Goal: Task Accomplishment & Management: Use online tool/utility

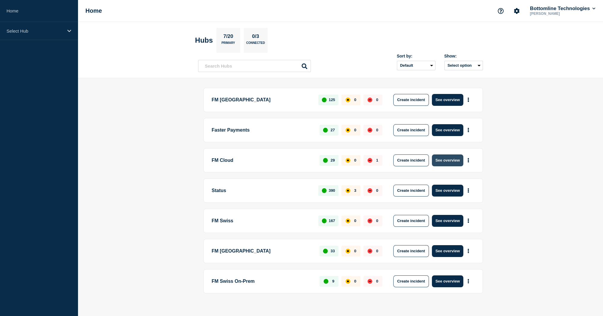
click at [455, 163] on button "See overview" at bounding box center [447, 161] width 31 height 12
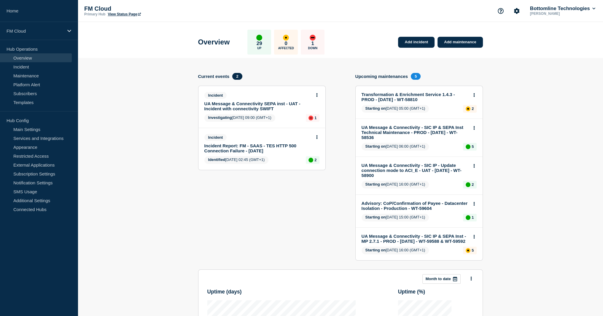
click at [240, 105] on link "UA Message & Connectivity SEPA inst - UAT - Incident with connectivity SWIFT" at bounding box center [257, 106] width 107 height 10
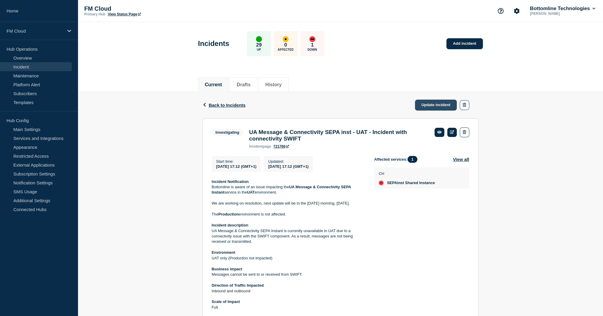
click at [431, 106] on link "Update incident" at bounding box center [436, 105] width 42 height 11
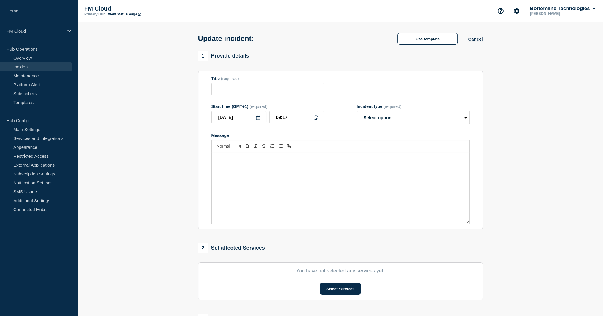
type input "UA Message & Connectivity SEPA inst - UAT - Incident with connectivity SWIFT"
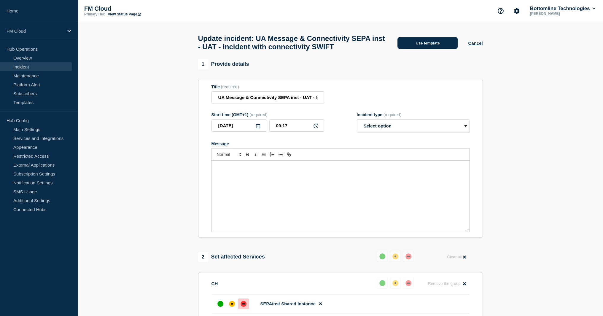
click at [433, 49] on button "Use template" at bounding box center [427, 43] width 60 height 12
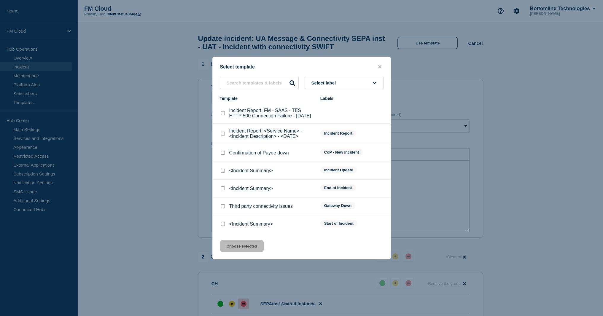
click at [221, 173] on input "<Incident Summary> checkbox" at bounding box center [223, 171] width 4 height 4
checkbox input "true"
click at [243, 248] on button "Choose selected" at bounding box center [242, 246] width 44 height 12
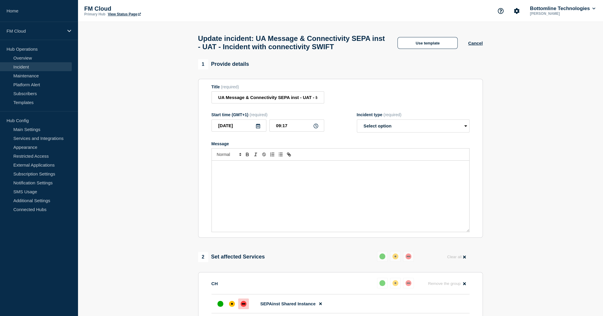
select select "investigating"
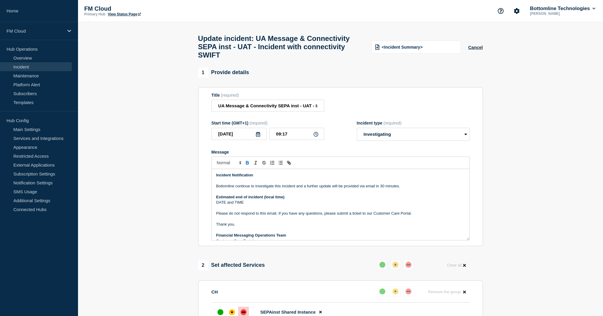
click at [244, 189] on p "Bottomline continue to investigate this incident and a further update will be p…" at bounding box center [340, 186] width 249 height 5
click at [286, 136] on input "09:17" at bounding box center [296, 134] width 55 height 12
click at [283, 139] on input "09:17" at bounding box center [296, 134] width 55 height 12
type input "09:00"
click at [250, 189] on p "Bottomline continue to investigate this incident and a further update will be p…" at bounding box center [340, 186] width 249 height 5
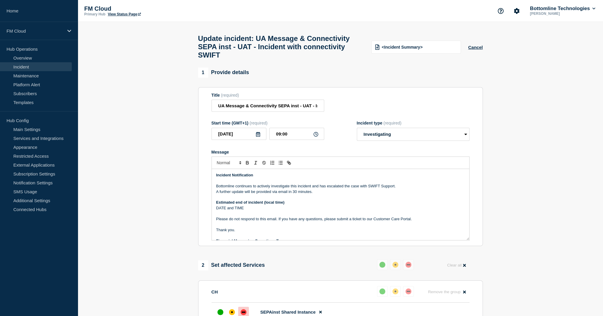
click at [264, 195] on p "A further update will be provided via email in 30 minutes." at bounding box center [340, 191] width 249 height 5
click at [376, 189] on p "Bottomline continues to actively investigate this incident and has escalated th…" at bounding box center [340, 186] width 249 height 5
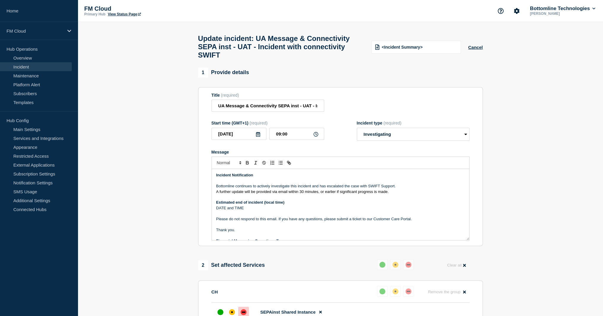
click at [396, 189] on p "Bottomline continues to actively investigate this incident and has escalated th…" at bounding box center [340, 186] width 249 height 5
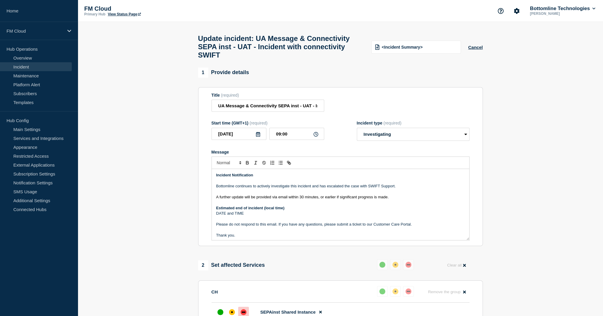
click at [295, 199] on span "A further update will be provided via email within 30 minutes, or earlier if si…" at bounding box center [302, 197] width 173 height 4
drag, startPoint x: 295, startPoint y: 203, endPoint x: 309, endPoint y: 204, distance: 13.7
click at [311, 199] on span "A further update will be provided via email within 30 minutes, or earlier if si…" at bounding box center [302, 197] width 173 height 4
click at [242, 210] on strong "Estimated end of incident (local time)" at bounding box center [250, 208] width 68 height 4
click at [218, 222] on p "Message" at bounding box center [340, 219] width 249 height 5
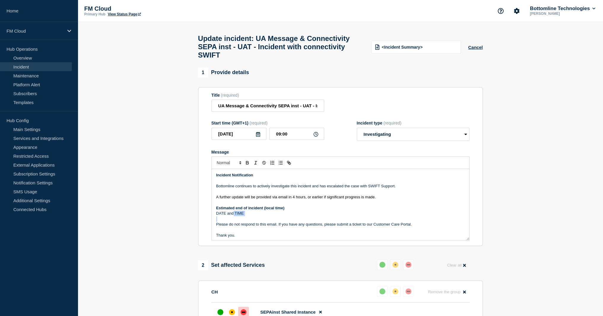
drag, startPoint x: 218, startPoint y: 222, endPoint x: 234, endPoint y: 221, distance: 15.7
click at [234, 221] on div "Incident Notification Bottomline continues to actively investigate this inciden…" at bounding box center [340, 204] width 257 height 71
click at [225, 216] on p "DATE and TIME" at bounding box center [340, 213] width 249 height 5
drag, startPoint x: 225, startPoint y: 220, endPoint x: 233, endPoint y: 219, distance: 8.6
click at [233, 216] on p "DATE and TIME" at bounding box center [340, 213] width 249 height 5
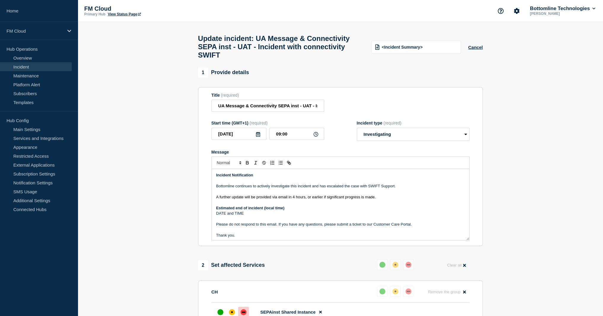
click at [237, 216] on p "DATE and TIME" at bounding box center [340, 213] width 249 height 5
drag, startPoint x: 237, startPoint y: 219, endPoint x: 216, endPoint y: 215, distance: 21.3
click at [216, 215] on div "Incident Notification Bottomline continues to actively investigate this inciden…" at bounding box center [340, 204] width 257 height 71
click at [218, 216] on p "DATE and TIME" at bounding box center [340, 213] width 249 height 5
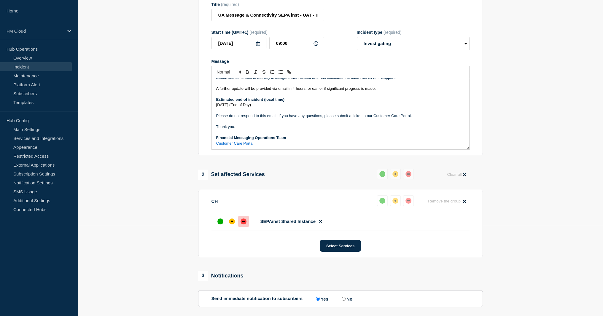
scroll to position [225, 0]
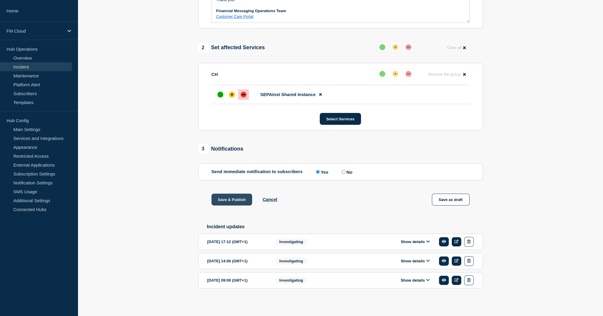
click at [229, 200] on button "Save & Publish" at bounding box center [231, 200] width 41 height 12
